Goal: Check status: Check status

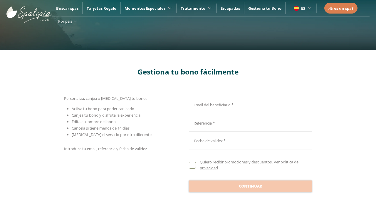
click at [250, 104] on input "Email del beneficiario *" at bounding box center [249, 104] width 121 height 10
type input "**********"
click at [250, 122] on input "Email del beneficiario *" at bounding box center [249, 122] width 121 height 10
type input "**********"
click at [251, 141] on div at bounding box center [250, 140] width 123 height 14
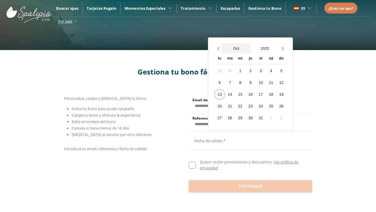
click at [236, 48] on button "Oct" at bounding box center [236, 48] width 29 height 10
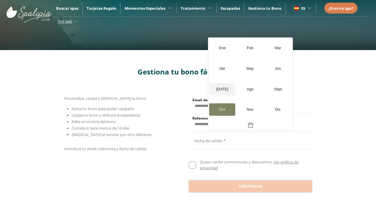
click at [222, 89] on div "[DATE]" at bounding box center [222, 89] width 26 height 12
click at [265, 48] on button "2025" at bounding box center [265, 48] width 29 height 10
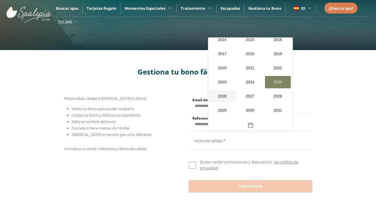
click at [222, 90] on div "2026" at bounding box center [222, 96] width 26 height 12
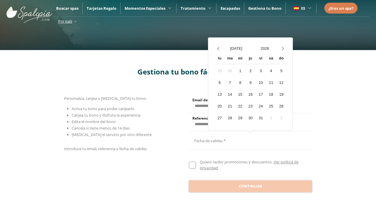
scroll to position [559, 0]
click at [220, 106] on div "20" at bounding box center [220, 106] width 10 height 10
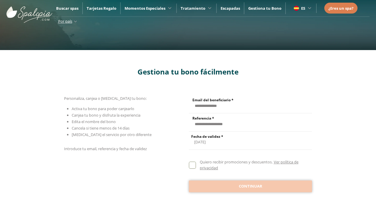
click at [251, 186] on span "Continuar" at bounding box center [251, 186] width 24 height 6
